Goal: Transaction & Acquisition: Purchase product/service

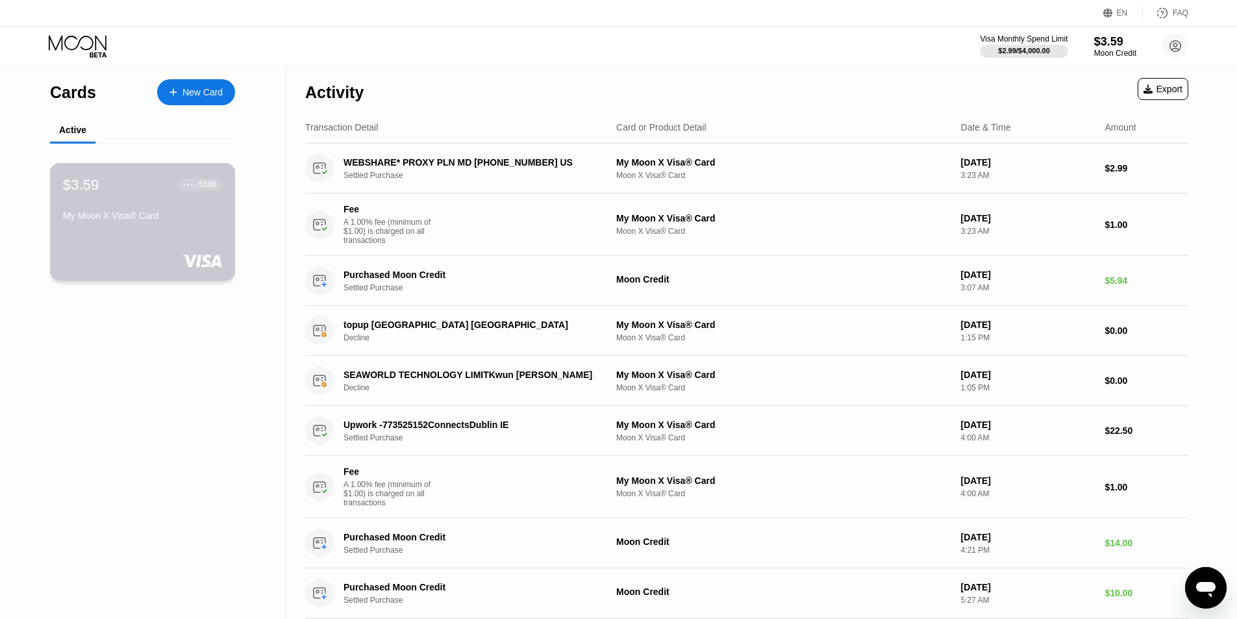
click at [172, 214] on div "My Moon X Visa® Card" at bounding box center [142, 215] width 159 height 10
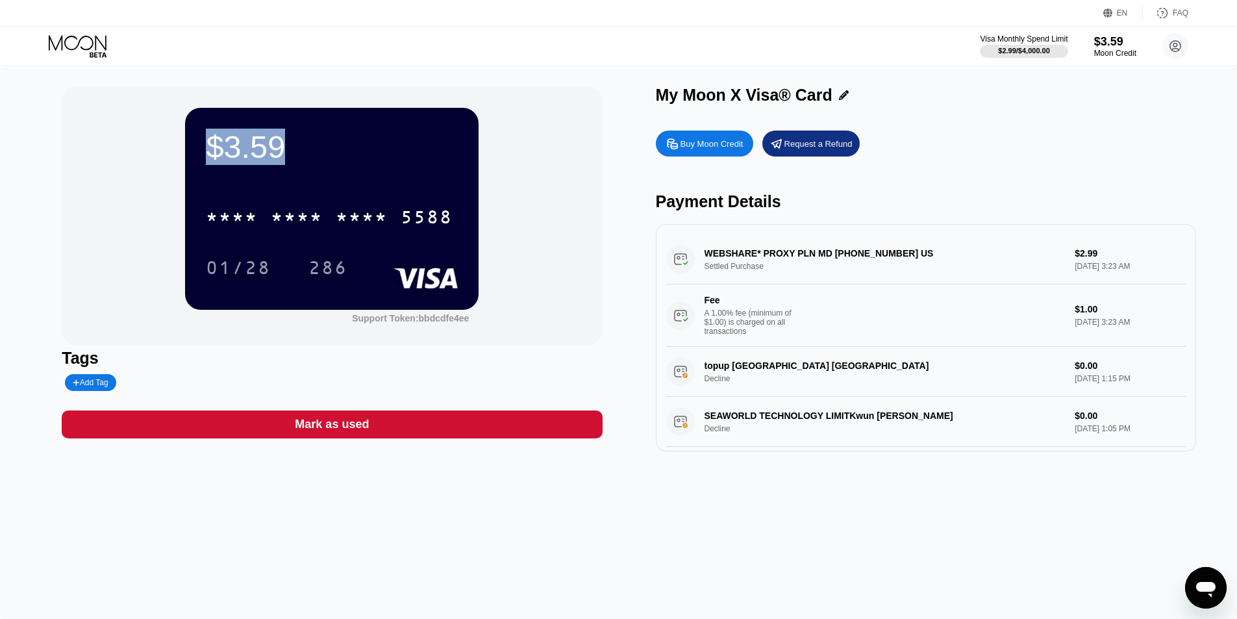
drag, startPoint x: 290, startPoint y: 151, endPoint x: 182, endPoint y: 137, distance: 108.7
click at [182, 137] on div "$3.59 * * * * * * * * * * * * 5588 01/28 286 Support Token: bbdcdfe4ee" at bounding box center [332, 216] width 540 height 260
click at [107, 171] on div "$3.59 * * * * * * * * * * * * 5588 01/28 286 Support Token: bbdcdfe4ee" at bounding box center [332, 216] width 540 height 260
click at [430, 219] on div "5588" at bounding box center [427, 219] width 52 height 21
click at [257, 270] on div "01/28" at bounding box center [238, 269] width 65 height 21
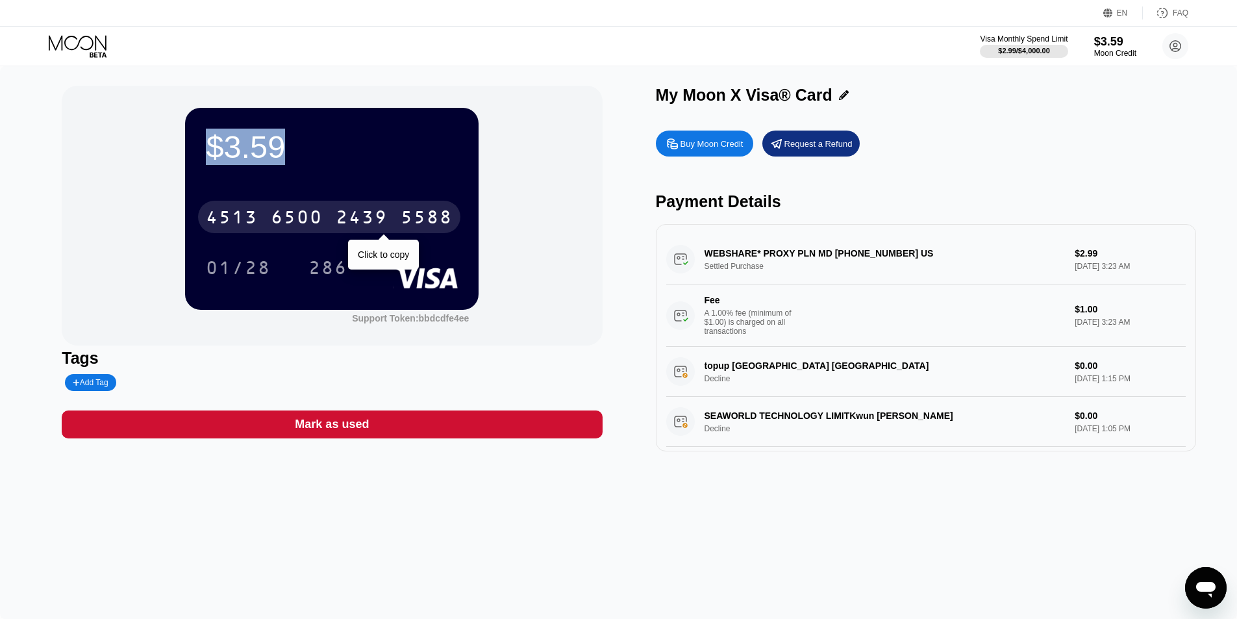
click at [444, 227] on div "5588" at bounding box center [427, 219] width 52 height 21
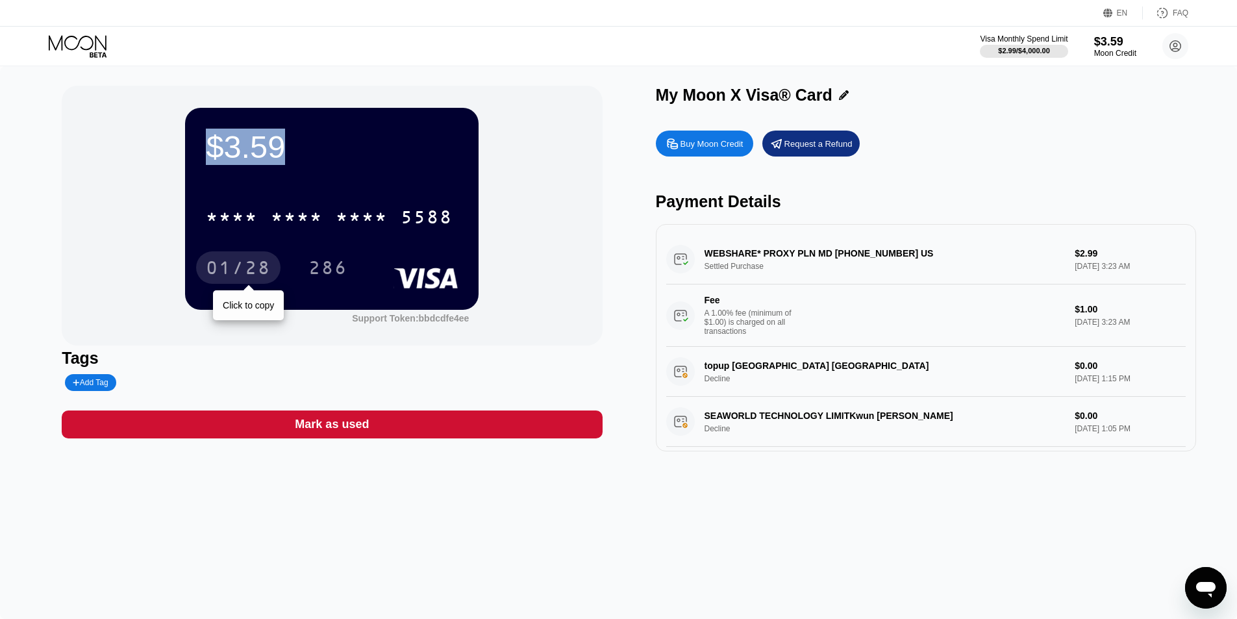
click at [239, 271] on div "01/28" at bounding box center [238, 269] width 65 height 21
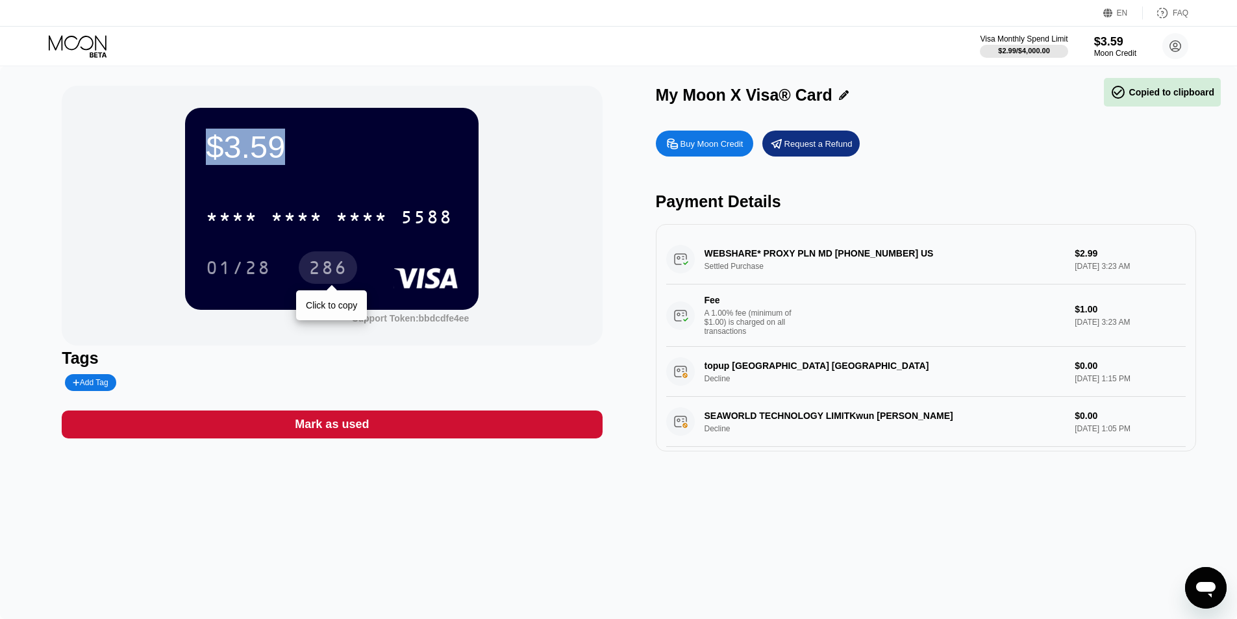
drag, startPoint x: 314, startPoint y: 261, endPoint x: 461, endPoint y: 288, distance: 149.2
click at [314, 261] on div "286" at bounding box center [328, 269] width 39 height 21
drag, startPoint x: 920, startPoint y: 535, endPoint x: 902, endPoint y: 511, distance: 30.1
click at [920, 535] on div "$3.59 * * * * * * * * * * * * 5588 01/28 286 Support Token: bbdcdfe4ee Tags Add…" at bounding box center [618, 342] width 1237 height 553
click at [691, 149] on div "Buy Moon Credit" at bounding box center [712, 143] width 63 height 11
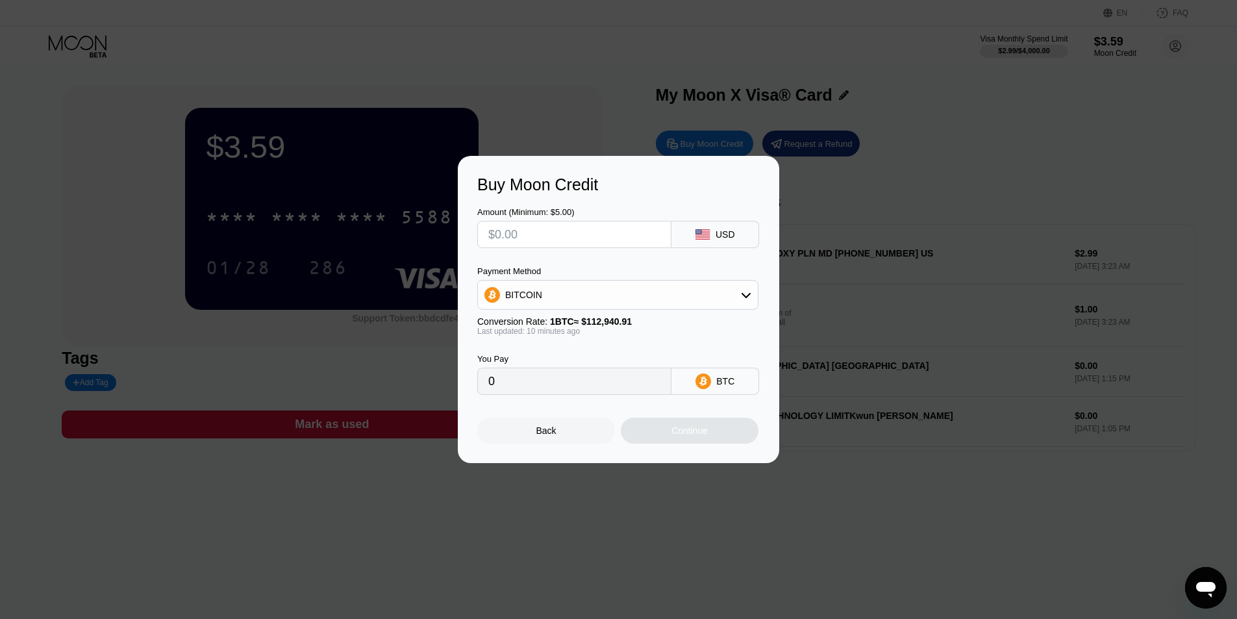
click at [686, 320] on div "Conversion Rate: 1 BTC ≈ $112,940.91" at bounding box center [617, 321] width 281 height 10
click at [681, 292] on div "BITCOIN" at bounding box center [618, 295] width 280 height 26
click at [552, 357] on span "USDT on TRON" at bounding box center [542, 359] width 66 height 10
type input "0.00"
click at [583, 231] on input "text" at bounding box center [575, 235] width 172 height 26
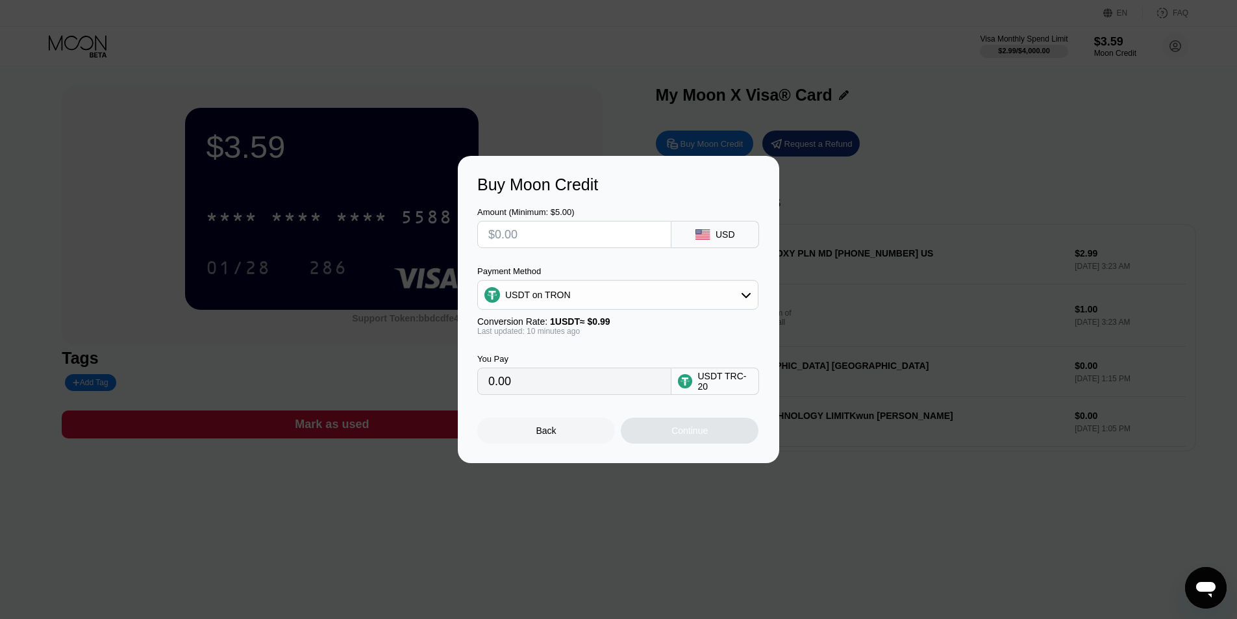
click at [583, 231] on input "text" at bounding box center [575, 235] width 172 height 26
click at [567, 229] on input "text" at bounding box center [575, 235] width 172 height 26
type input "$5"
type input "5.05"
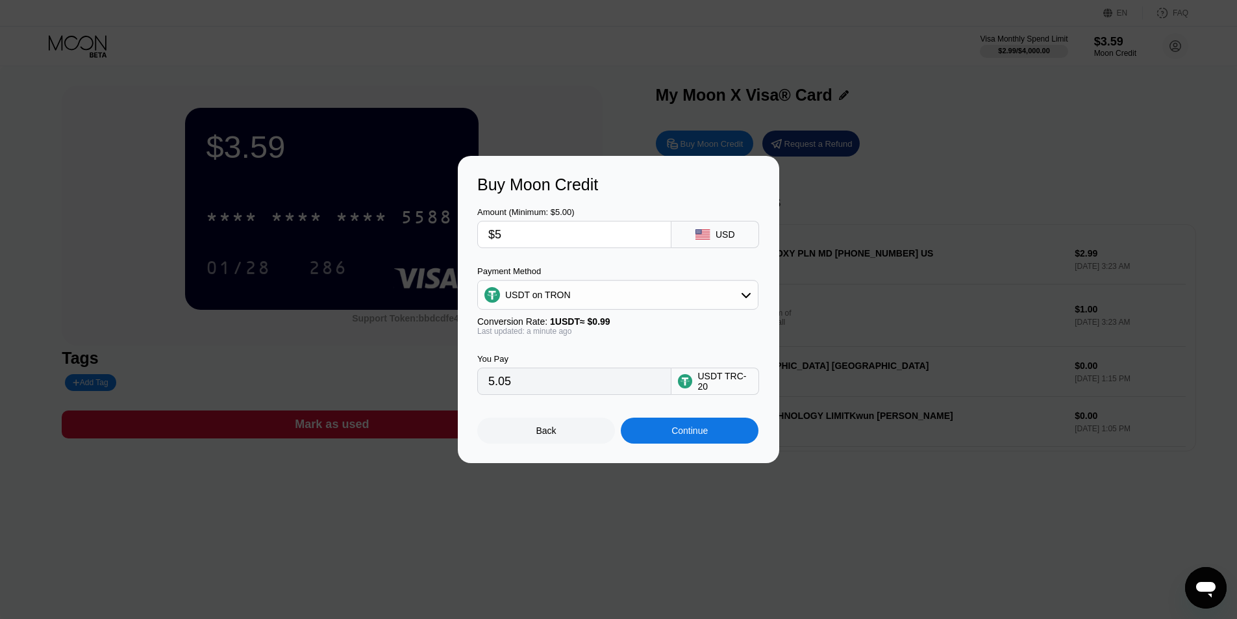
type input "$5"
click at [702, 436] on div "Continue" at bounding box center [690, 430] width 36 height 10
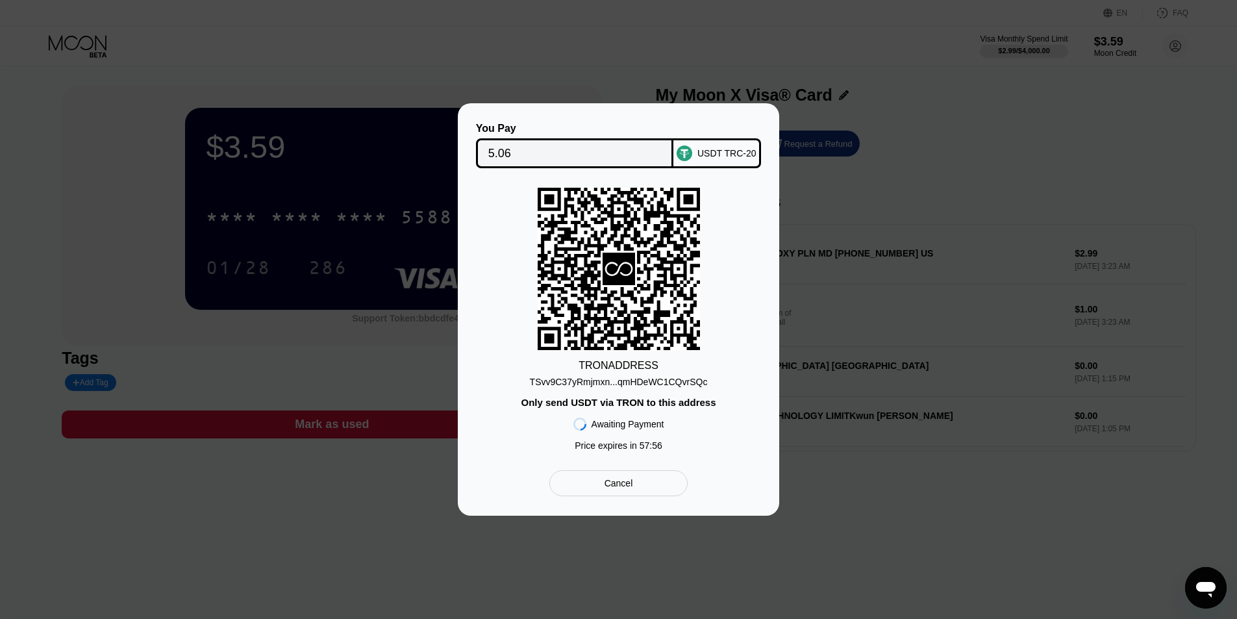
click at [655, 383] on div "TSvv9C37yRmjmxn...qmHDeWC1CQvrSQc" at bounding box center [619, 382] width 178 height 10
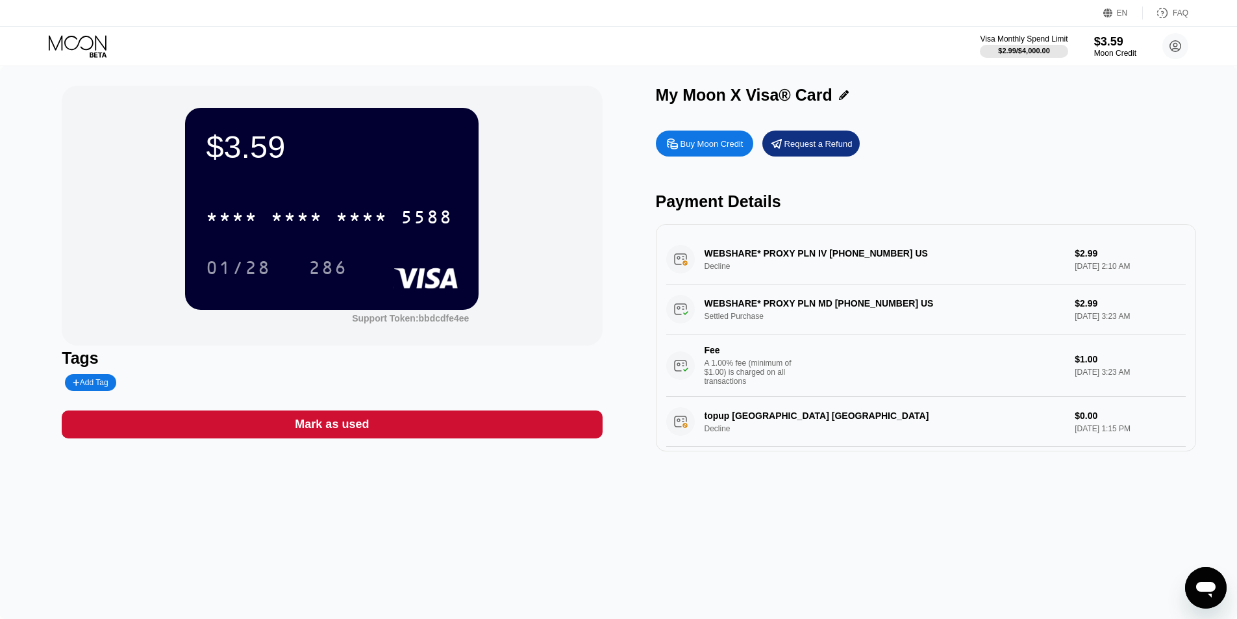
click at [1169, 48] on circle at bounding box center [1176, 46] width 26 height 26
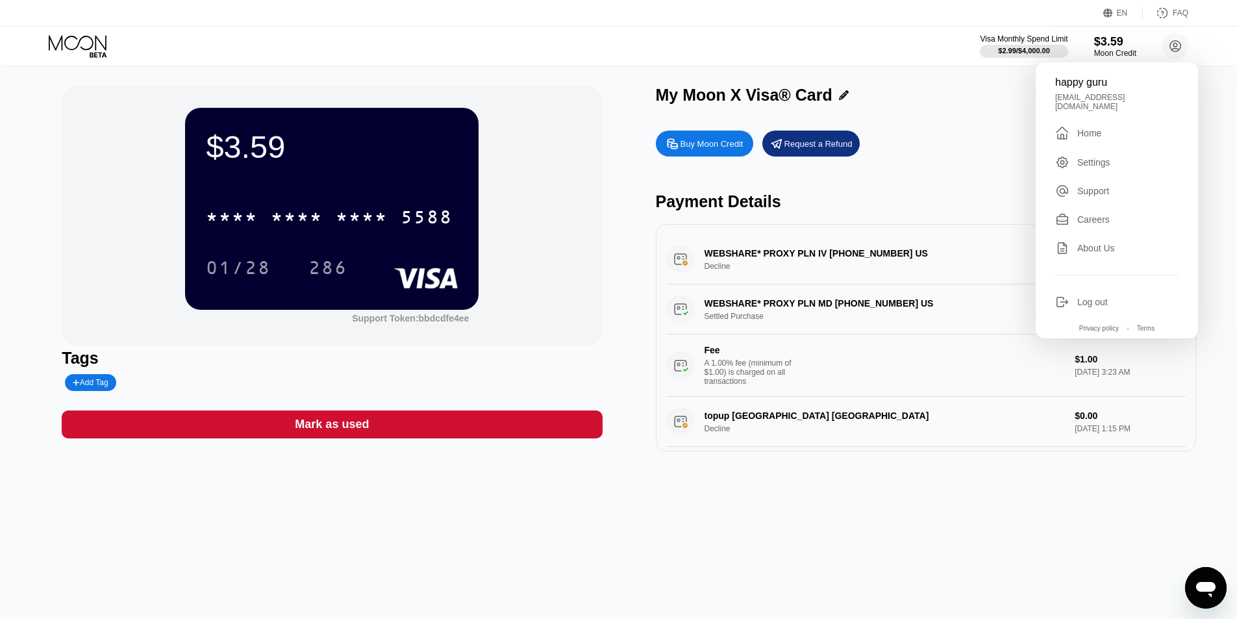
click at [1111, 159] on div "Settings" at bounding box center [1117, 162] width 123 height 14
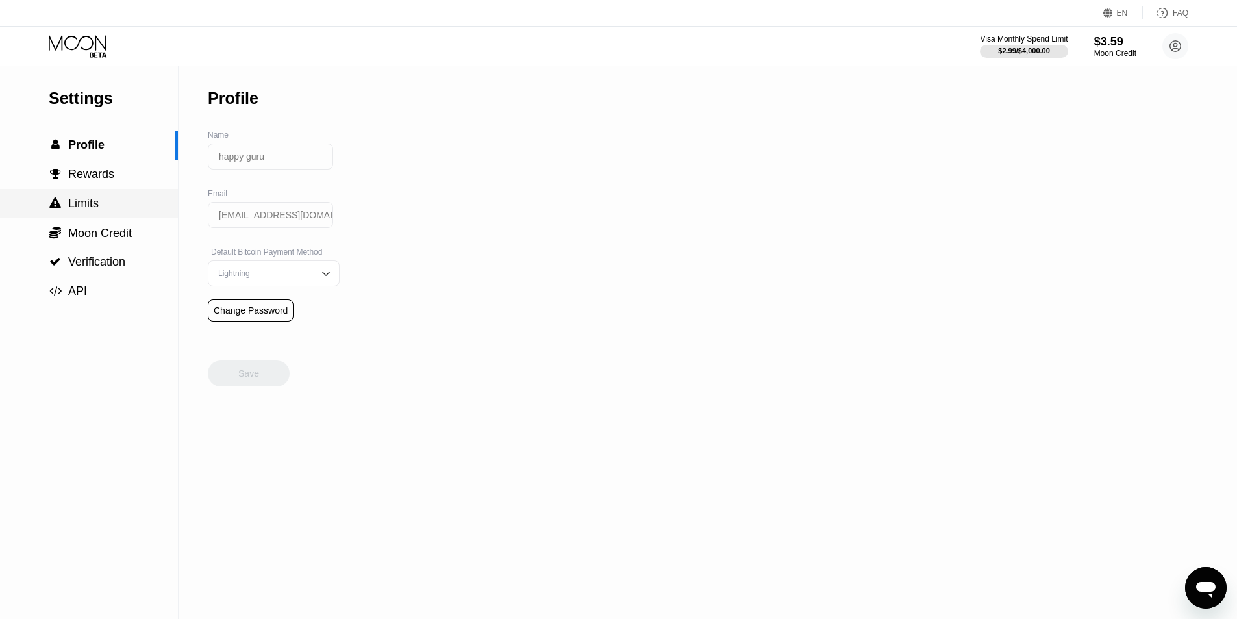
click at [108, 196] on div " Limits" at bounding box center [89, 203] width 178 height 29
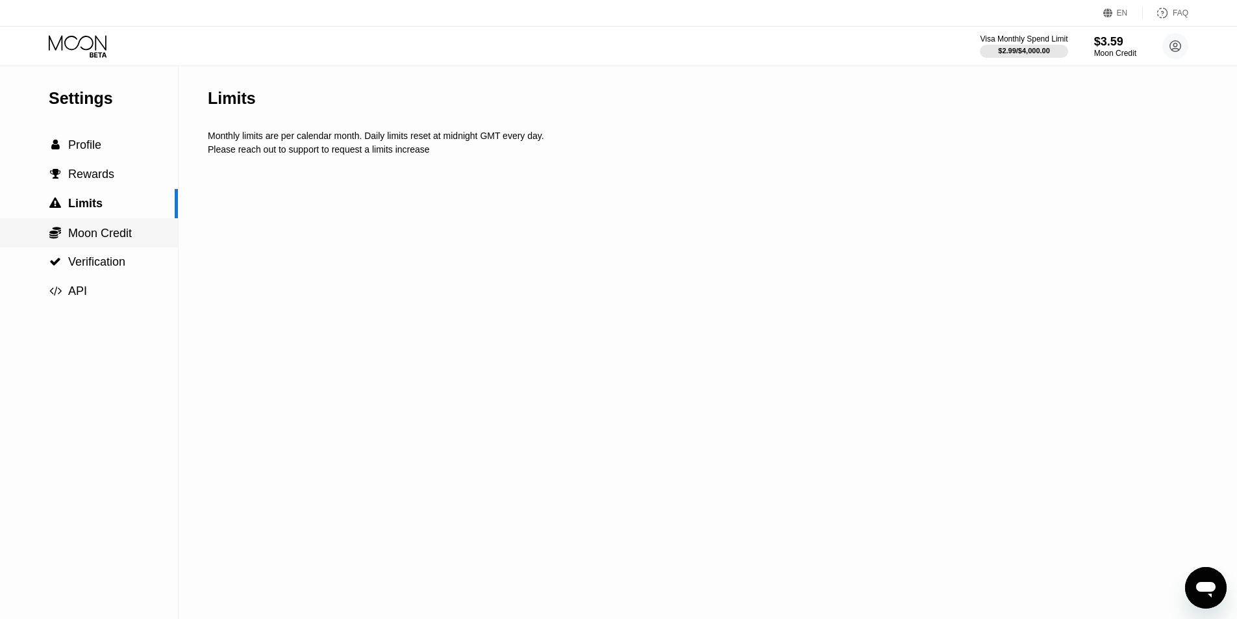
click at [99, 236] on span "Moon Credit" at bounding box center [100, 233] width 64 height 13
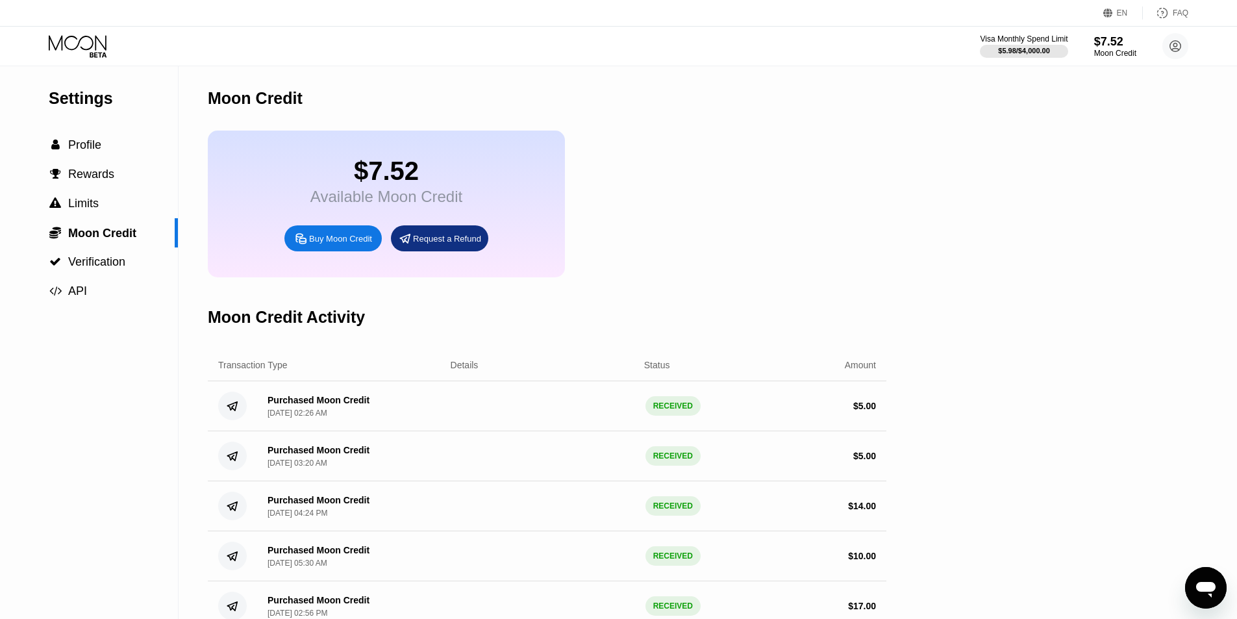
click at [829, 198] on div "$7.52 Available Moon Credit Buy Moon Credit Request a Refund" at bounding box center [547, 204] width 679 height 147
